Goal: Information Seeking & Learning: Find specific fact

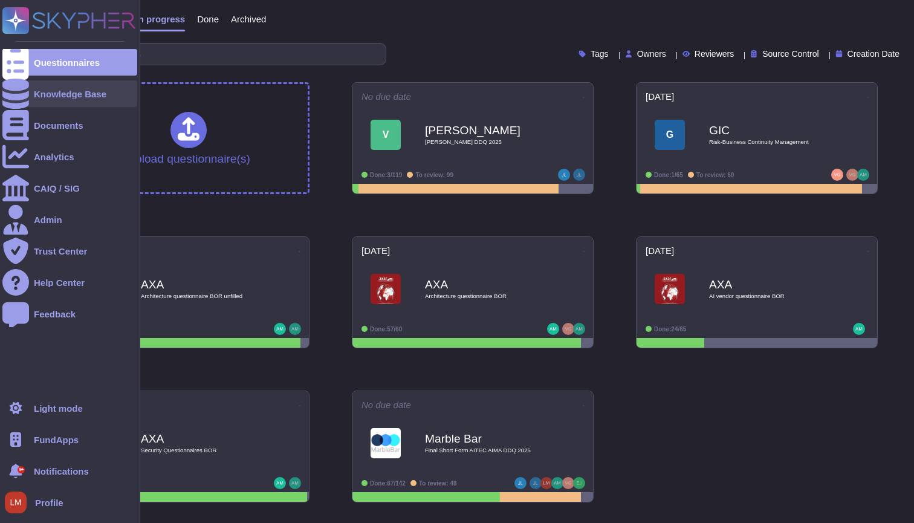
click at [28, 88] on div at bounding box center [15, 93] width 27 height 27
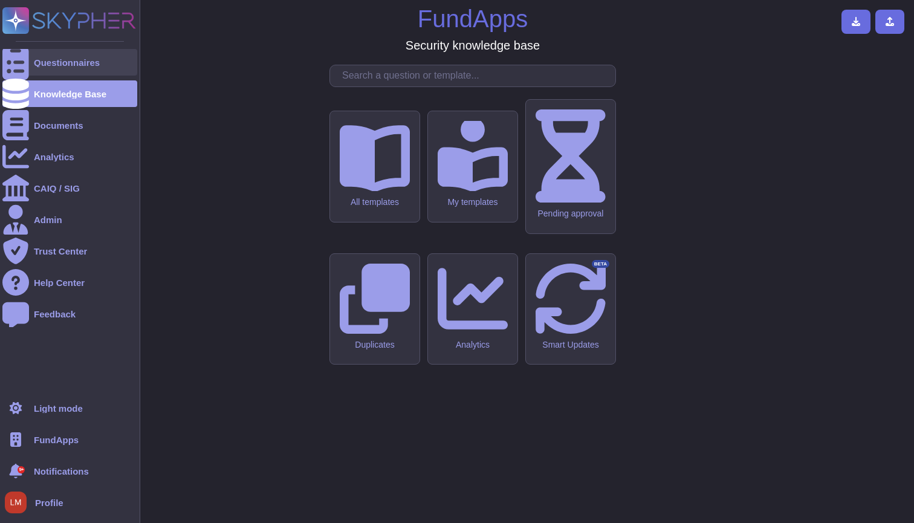
click at [49, 60] on div "Questionnaires" at bounding box center [67, 62] width 66 height 9
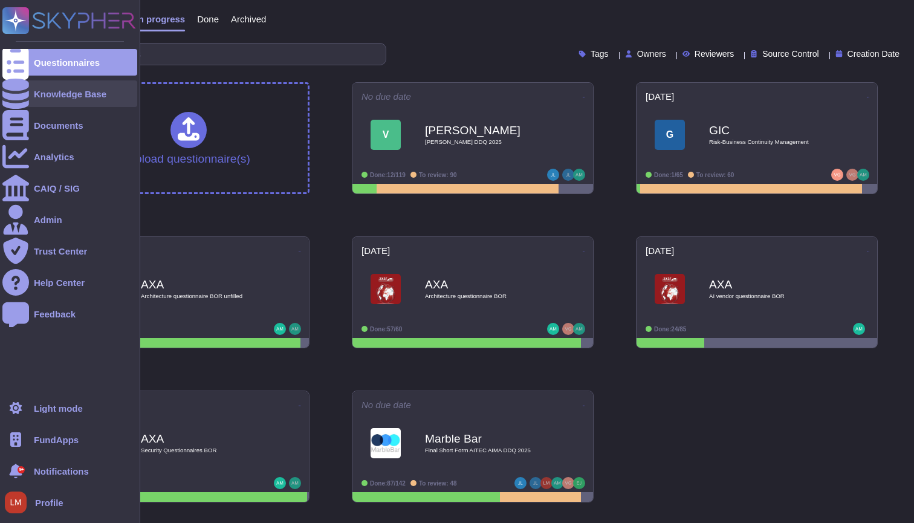
click at [36, 95] on div "Knowledge Base" at bounding box center [70, 93] width 73 height 9
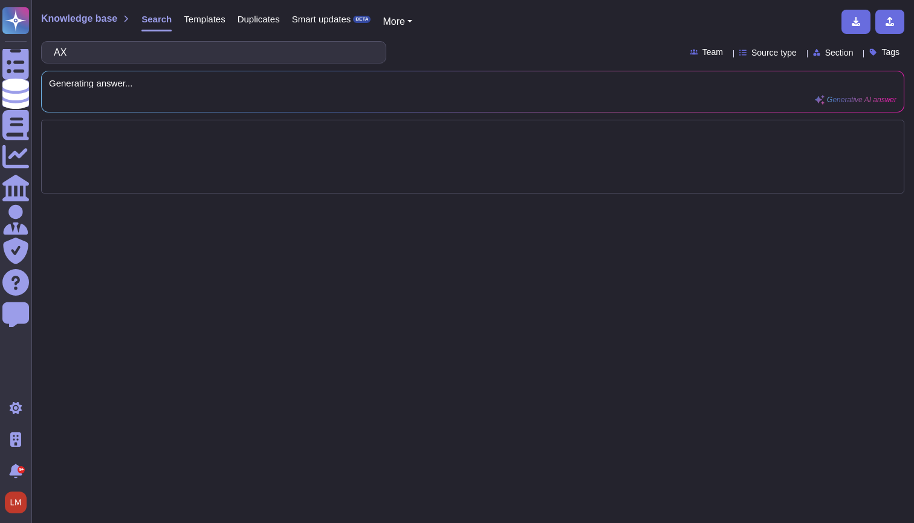
type input "AXA"
